Goal: Information Seeking & Learning: Learn about a topic

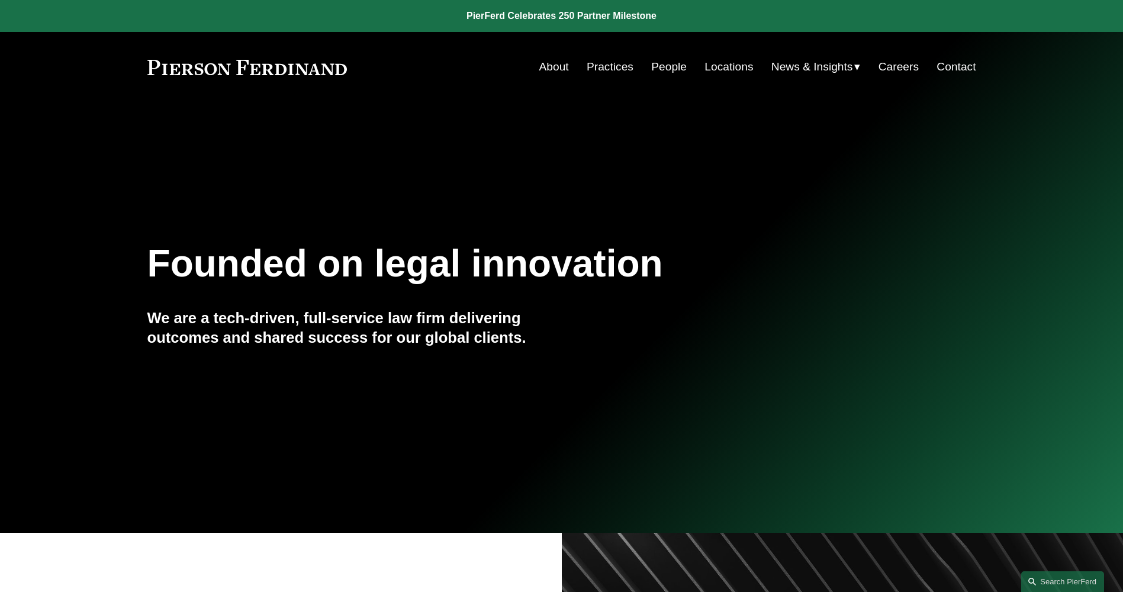
click at [543, 69] on link "About" at bounding box center [554, 67] width 30 height 22
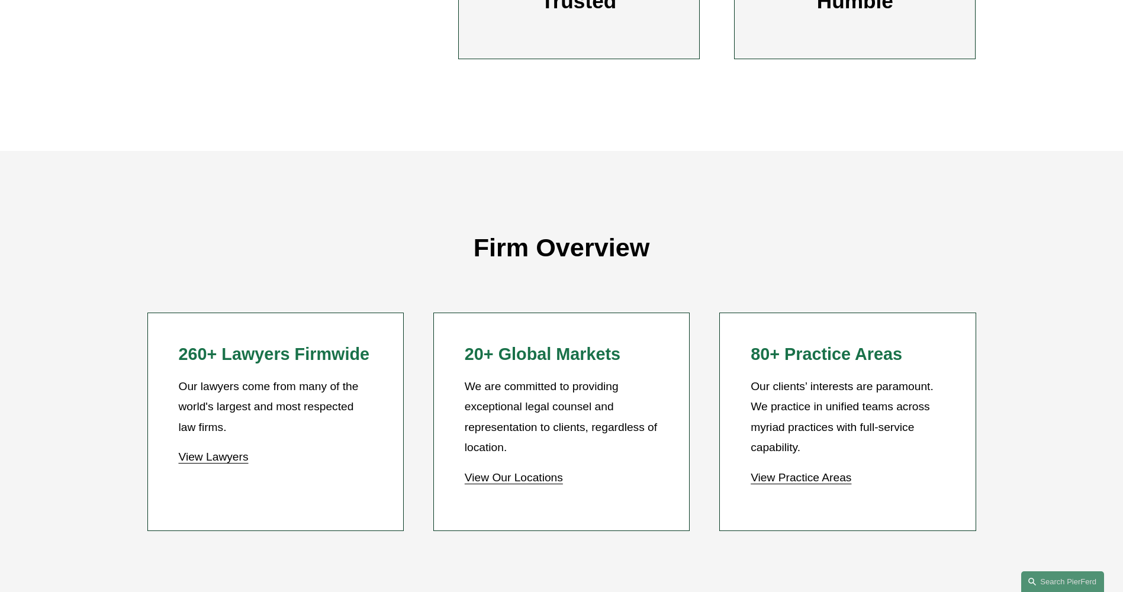
scroll to position [888, 0]
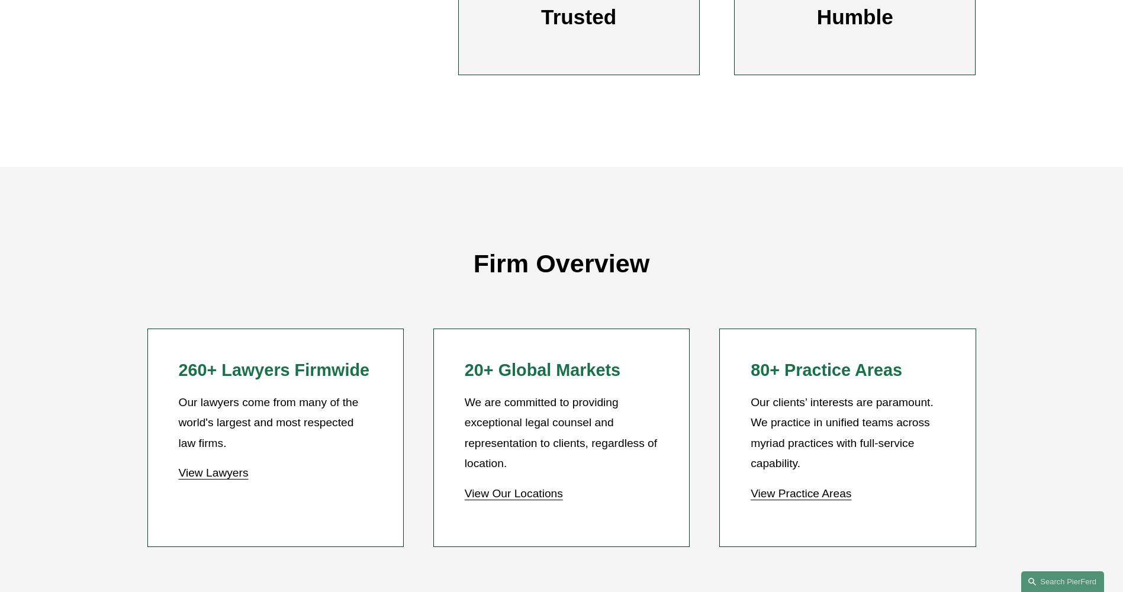
click at [241, 479] on link "View Lawyers" at bounding box center [213, 472] width 70 height 12
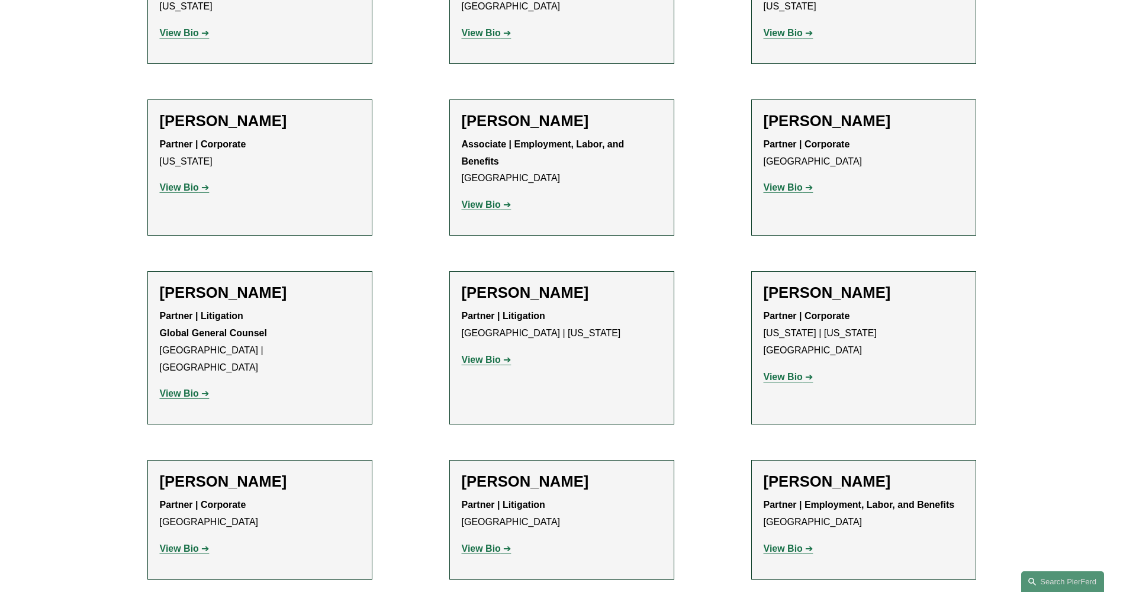
scroll to position [5920, 0]
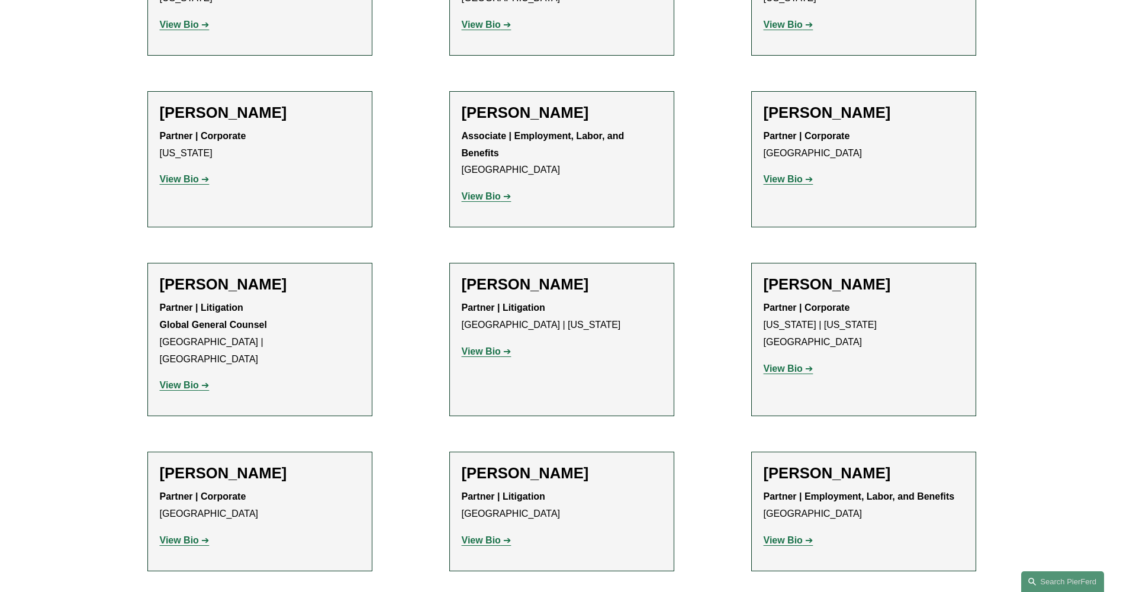
click at [196, 532] on p "View Bio" at bounding box center [260, 540] width 200 height 17
click at [194, 535] on strong "View Bio" at bounding box center [179, 540] width 39 height 10
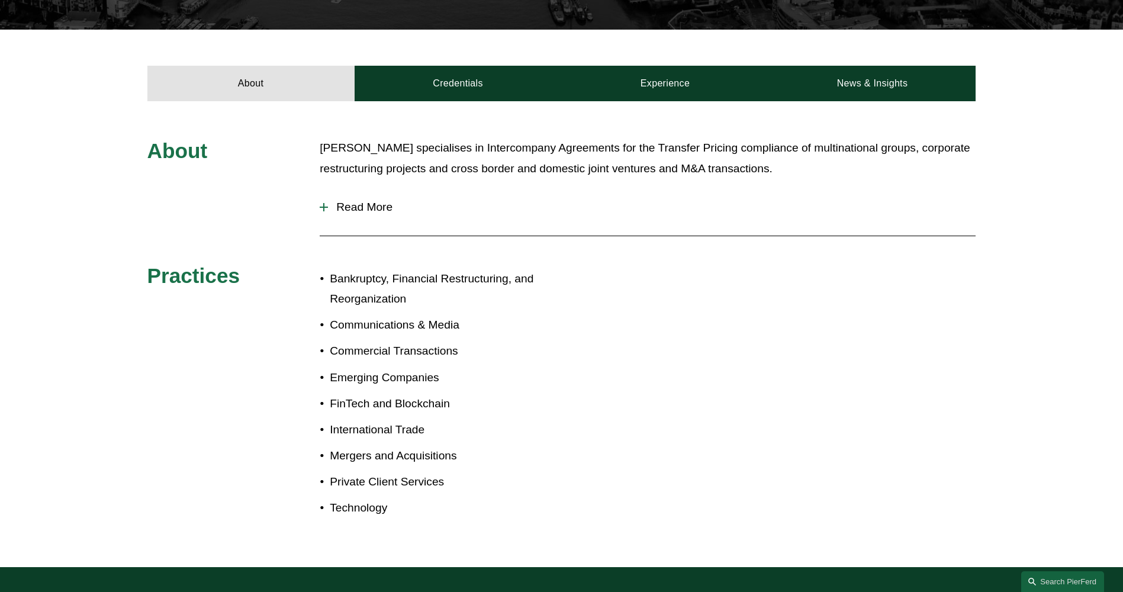
scroll to position [414, 0]
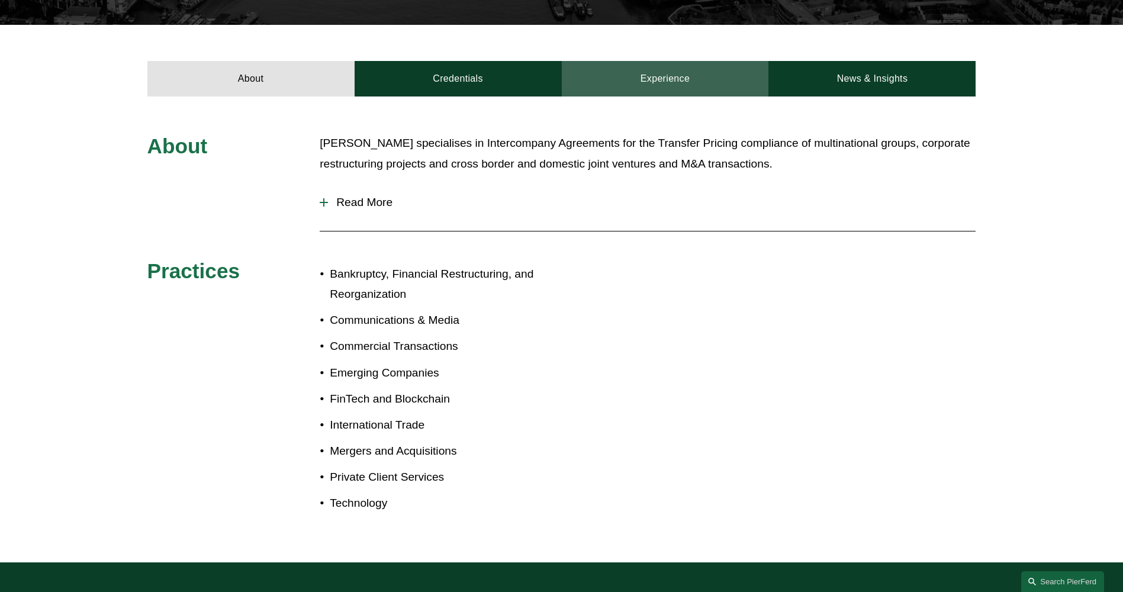
click at [653, 67] on link "Experience" at bounding box center [665, 79] width 207 height 36
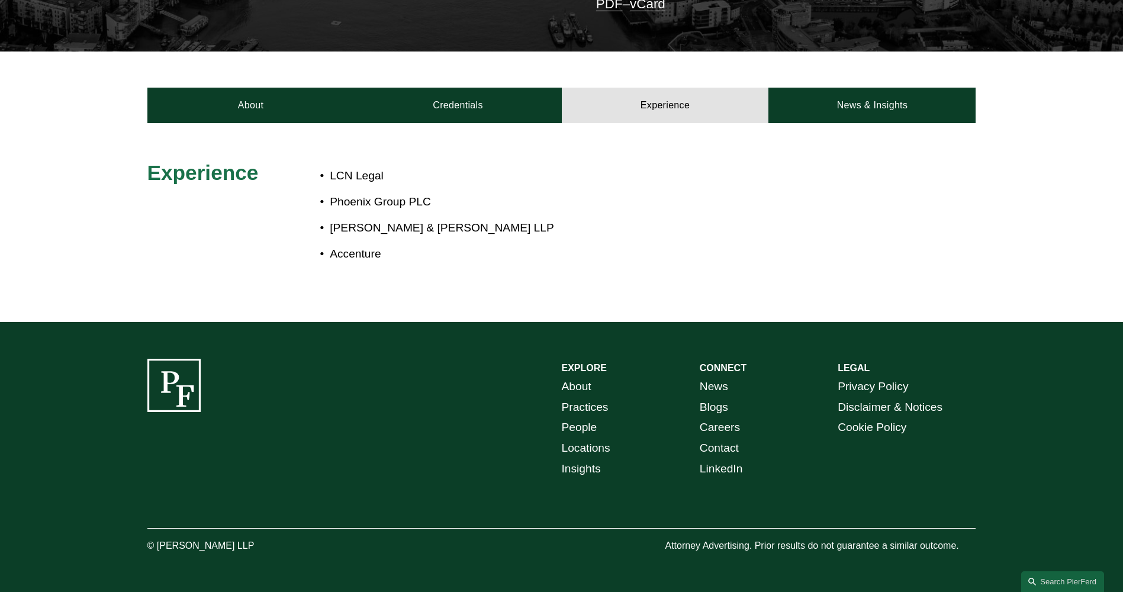
scroll to position [371, 0]
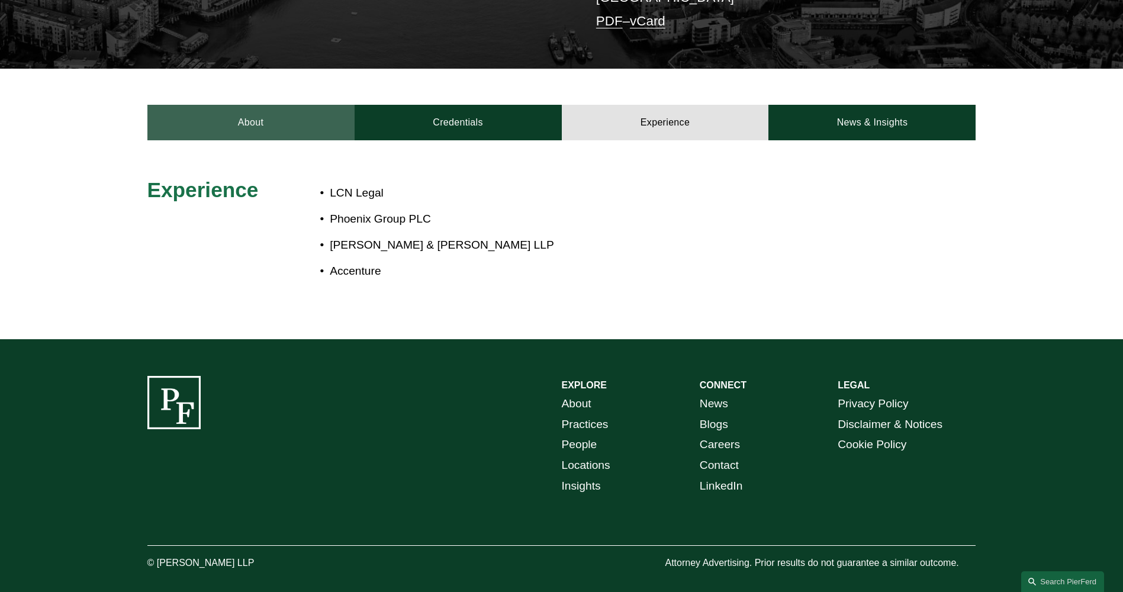
click at [265, 105] on link "About" at bounding box center [250, 123] width 207 height 36
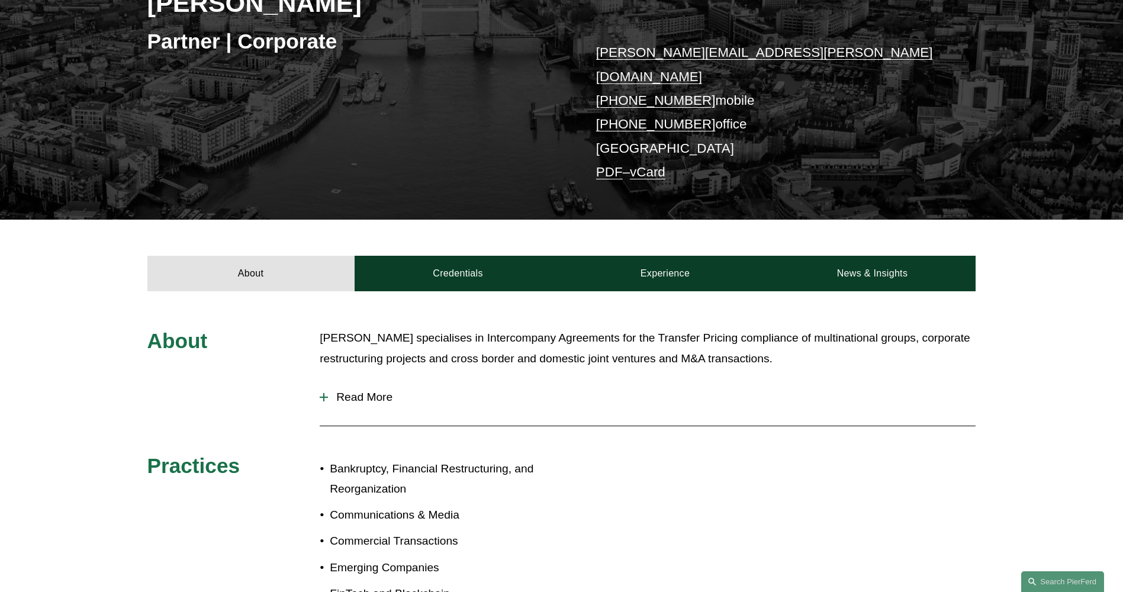
scroll to position [193, 0]
